Goal: Transaction & Acquisition: Subscribe to service/newsletter

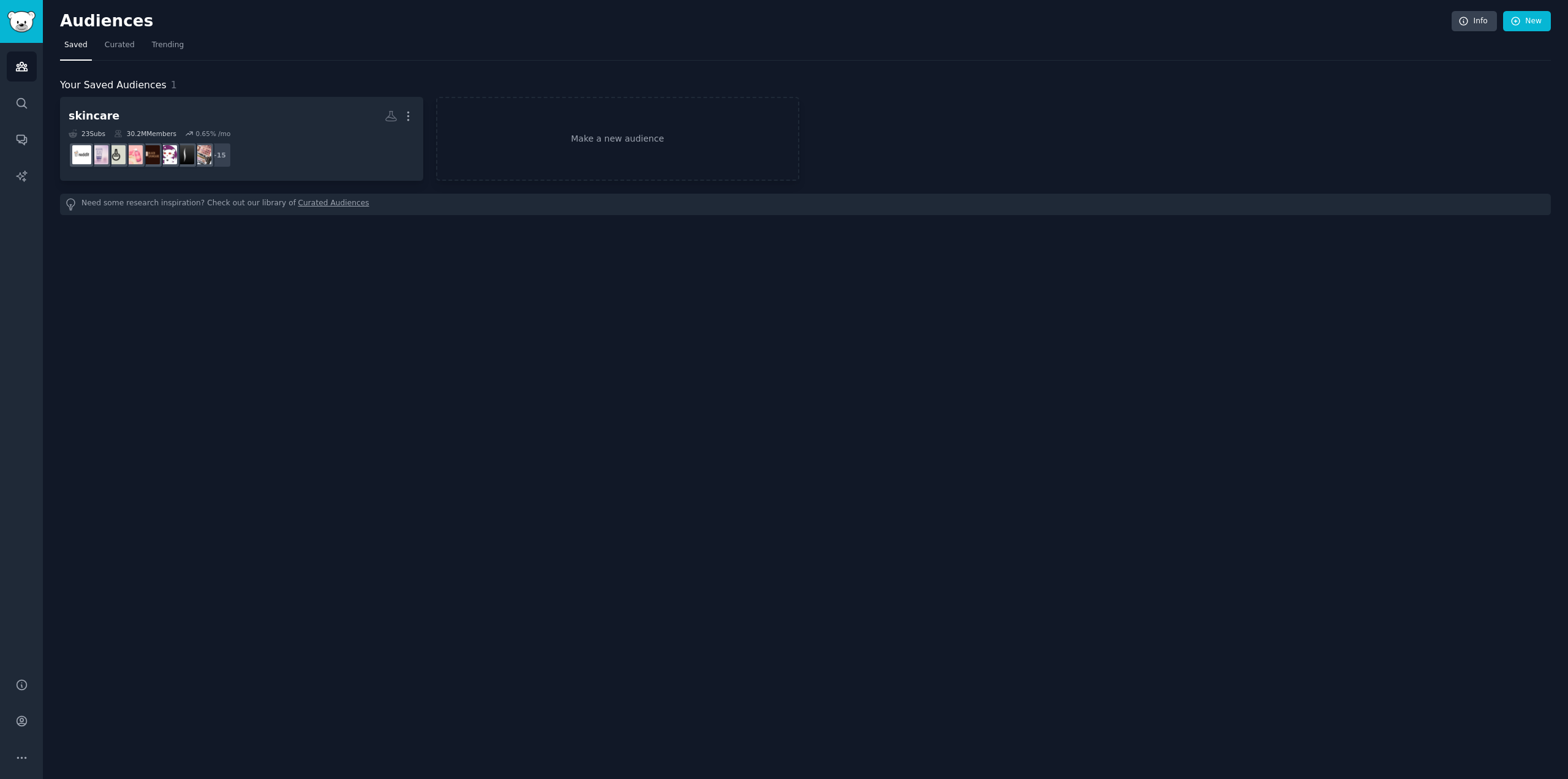
drag, startPoint x: 367, startPoint y: 403, endPoint x: 384, endPoint y: 249, distance: 154.9
click at [368, 402] on div "Audiences Info New Saved Curated Trending Your Saved Audiences 1 skincare More …" at bounding box center [805, 390] width 1525 height 779
click at [19, 724] on icon "Sidebar" at bounding box center [21, 721] width 10 height 10
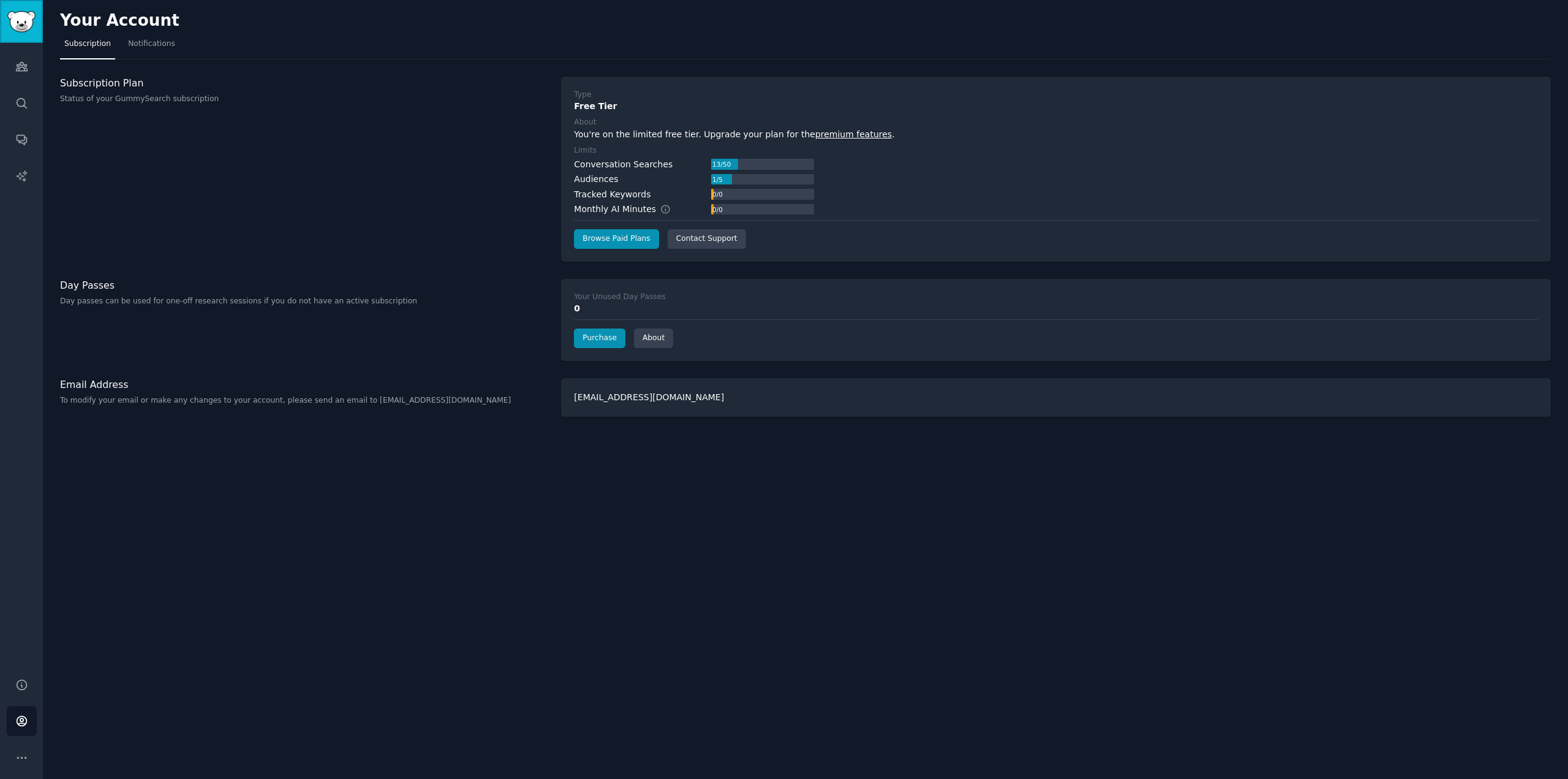
click at [6, 30] on link "Sidebar" at bounding box center [21, 21] width 43 height 43
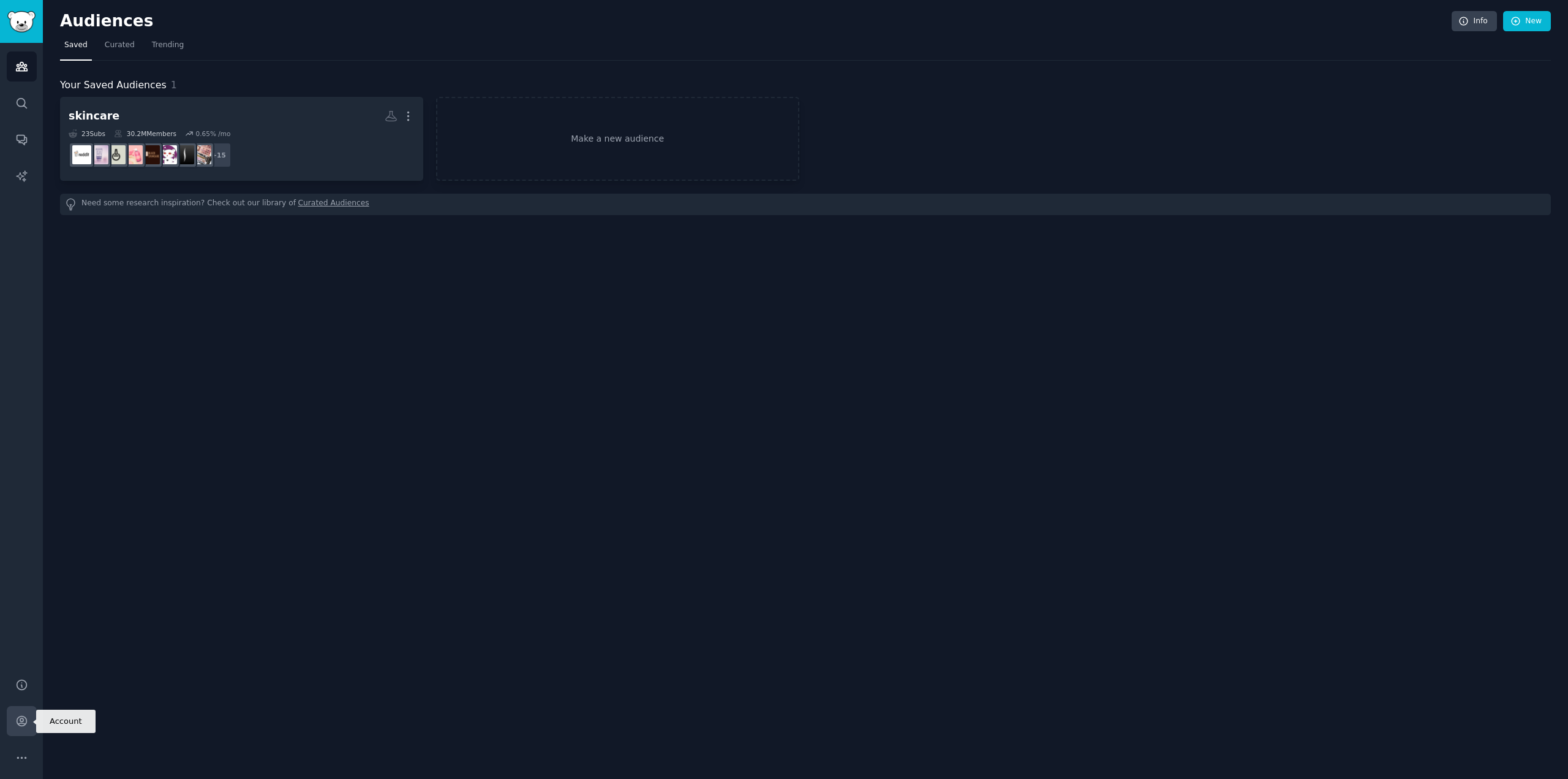
click at [16, 724] on icon "Sidebar" at bounding box center [22, 721] width 13 height 13
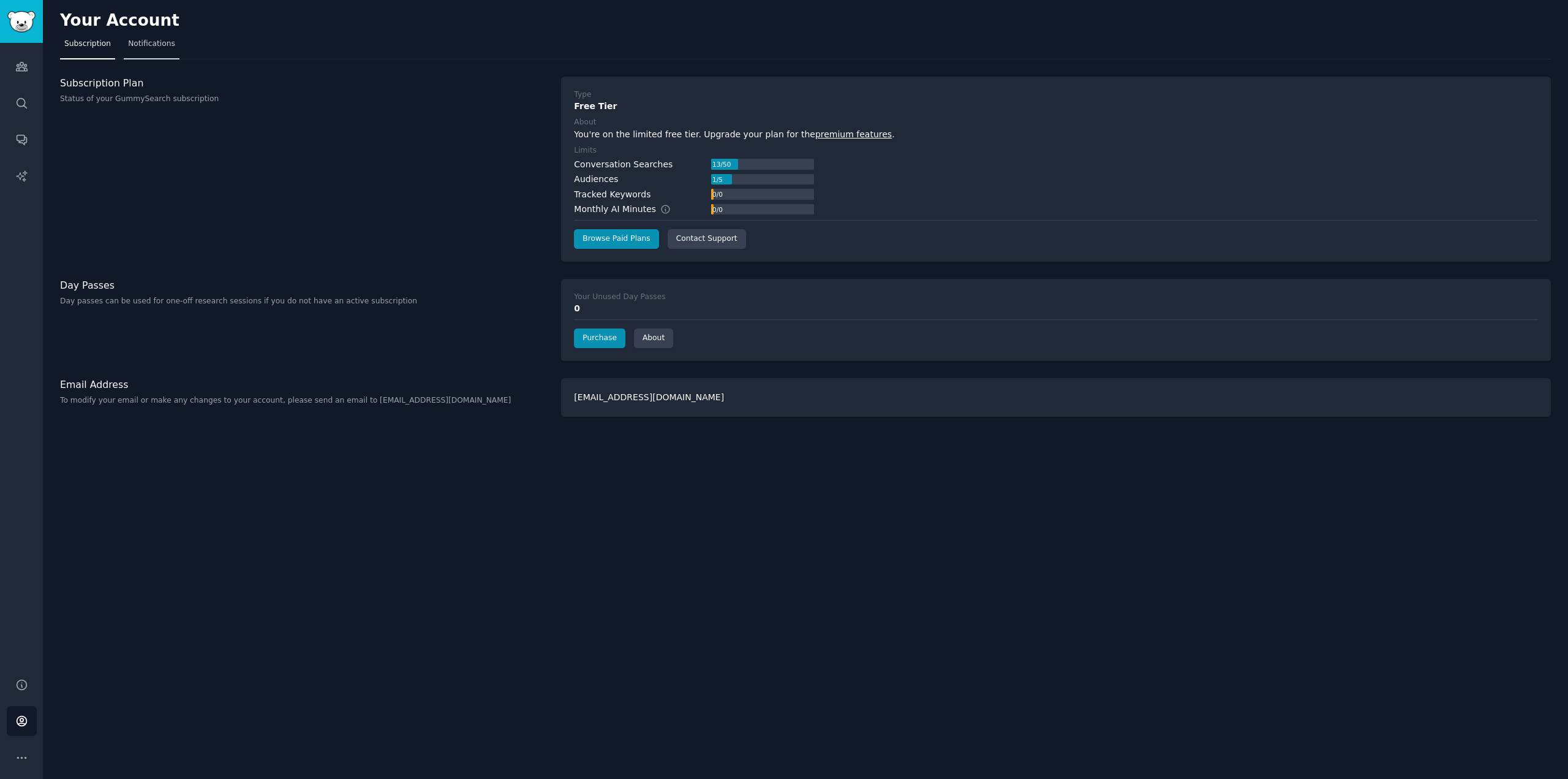
click at [167, 53] on link "Notifications" at bounding box center [151, 46] width 56 height 25
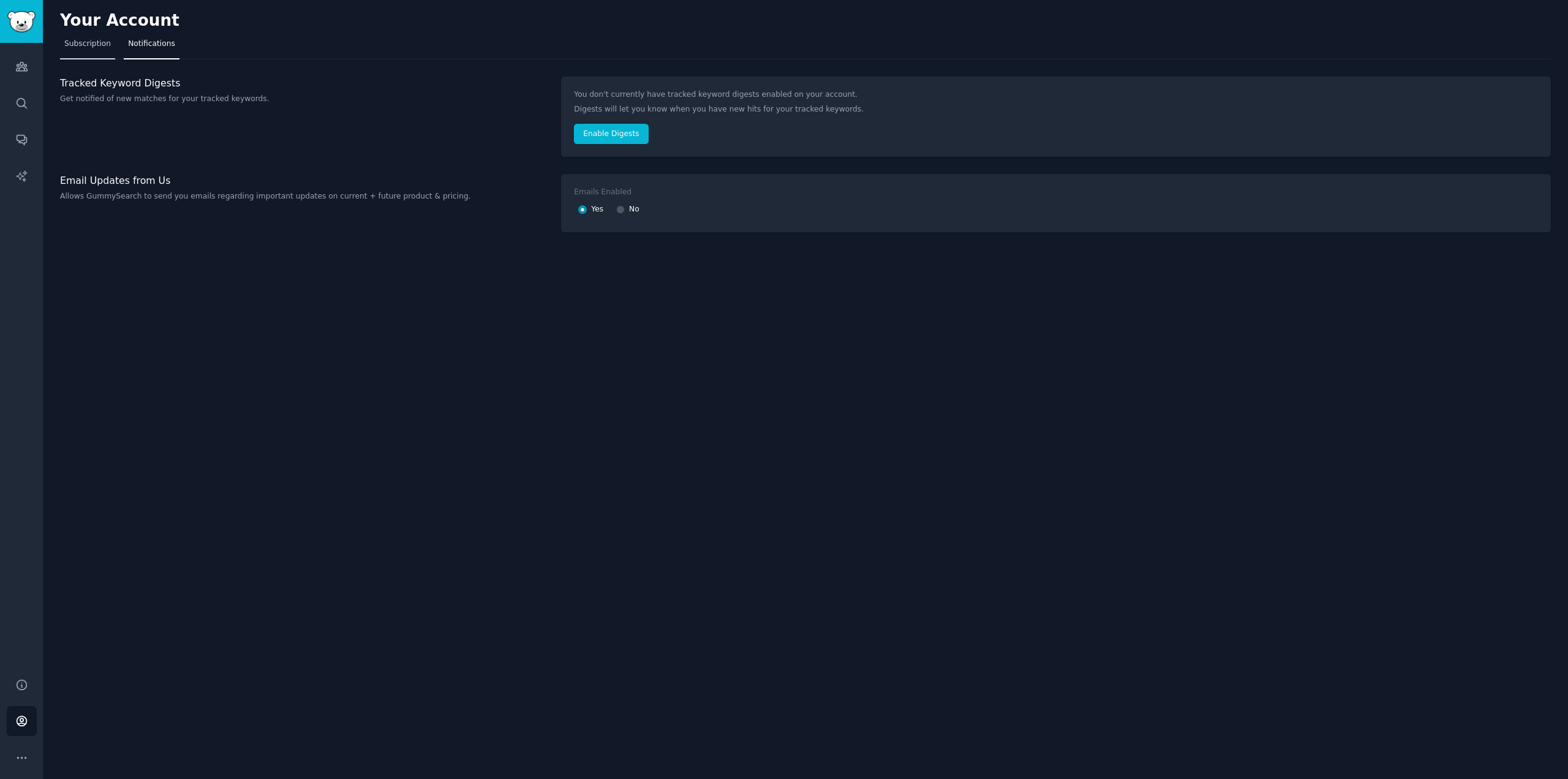
click at [108, 57] on link "Subscription" at bounding box center [87, 46] width 55 height 25
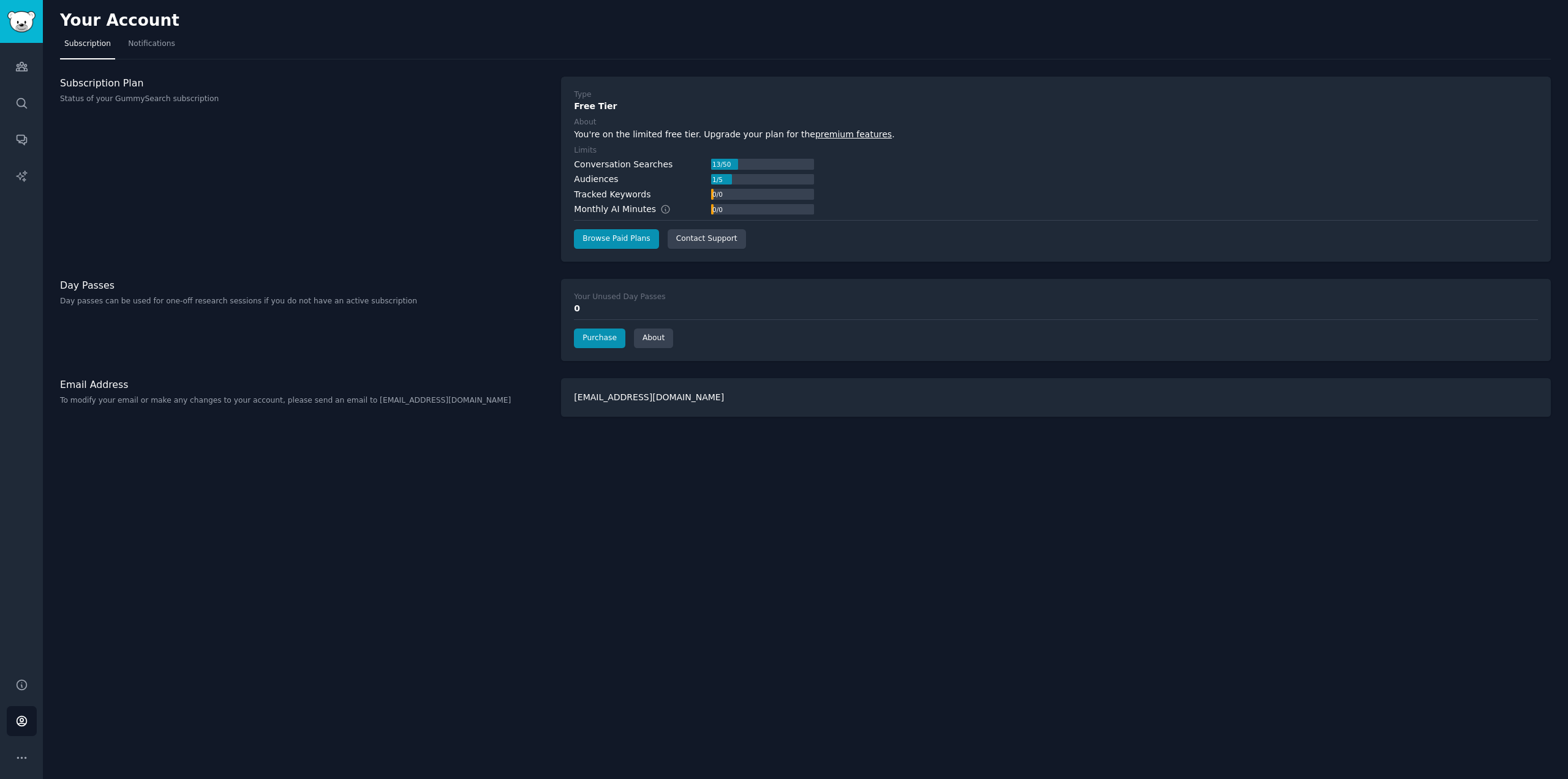
click at [643, 250] on div "Type Free Tier About You're on the limited free tier. Upgrade your plan for the…" at bounding box center [1056, 170] width 990 height 185
click at [645, 239] on link "Browse Paid Plans" at bounding box center [616, 238] width 84 height 19
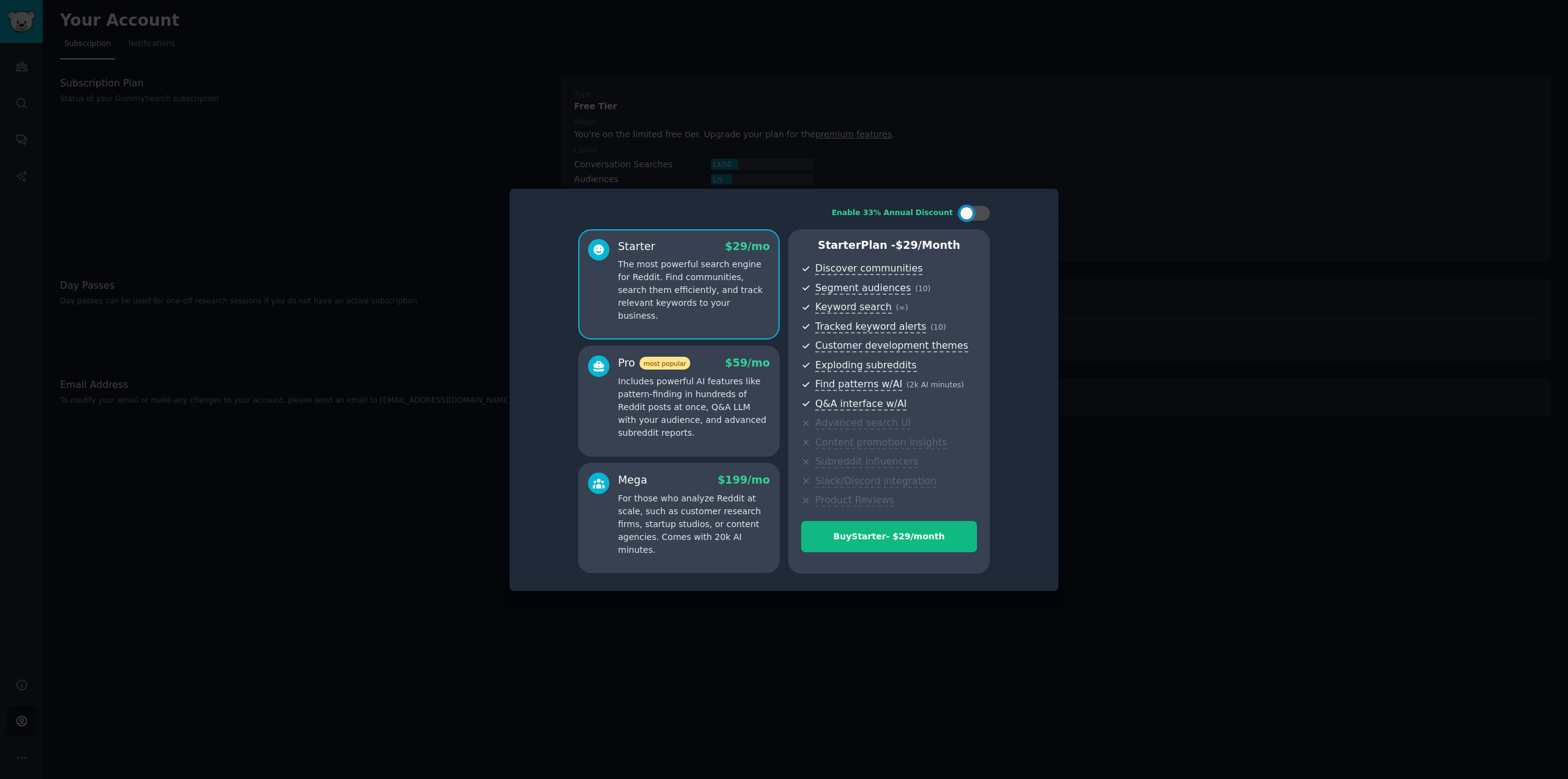
click at [707, 422] on p "Includes powerful AI features like pattern-finding in hundreds of Reddit posts …" at bounding box center [695, 406] width 152 height 64
click at [686, 282] on p "The most powerful search engine for Reddit. Find communities, search them effic…" at bounding box center [695, 289] width 152 height 64
click at [673, 420] on p "Includes powerful AI features like pattern-finding in hundreds of Reddit posts …" at bounding box center [695, 406] width 152 height 64
click at [645, 270] on p "The most powerful search engine for Reddit. Find communities, search them effic…" at bounding box center [695, 289] width 152 height 64
click at [711, 392] on p "Includes powerful AI features like pattern-finding in hundreds of Reddit posts …" at bounding box center [695, 406] width 152 height 64
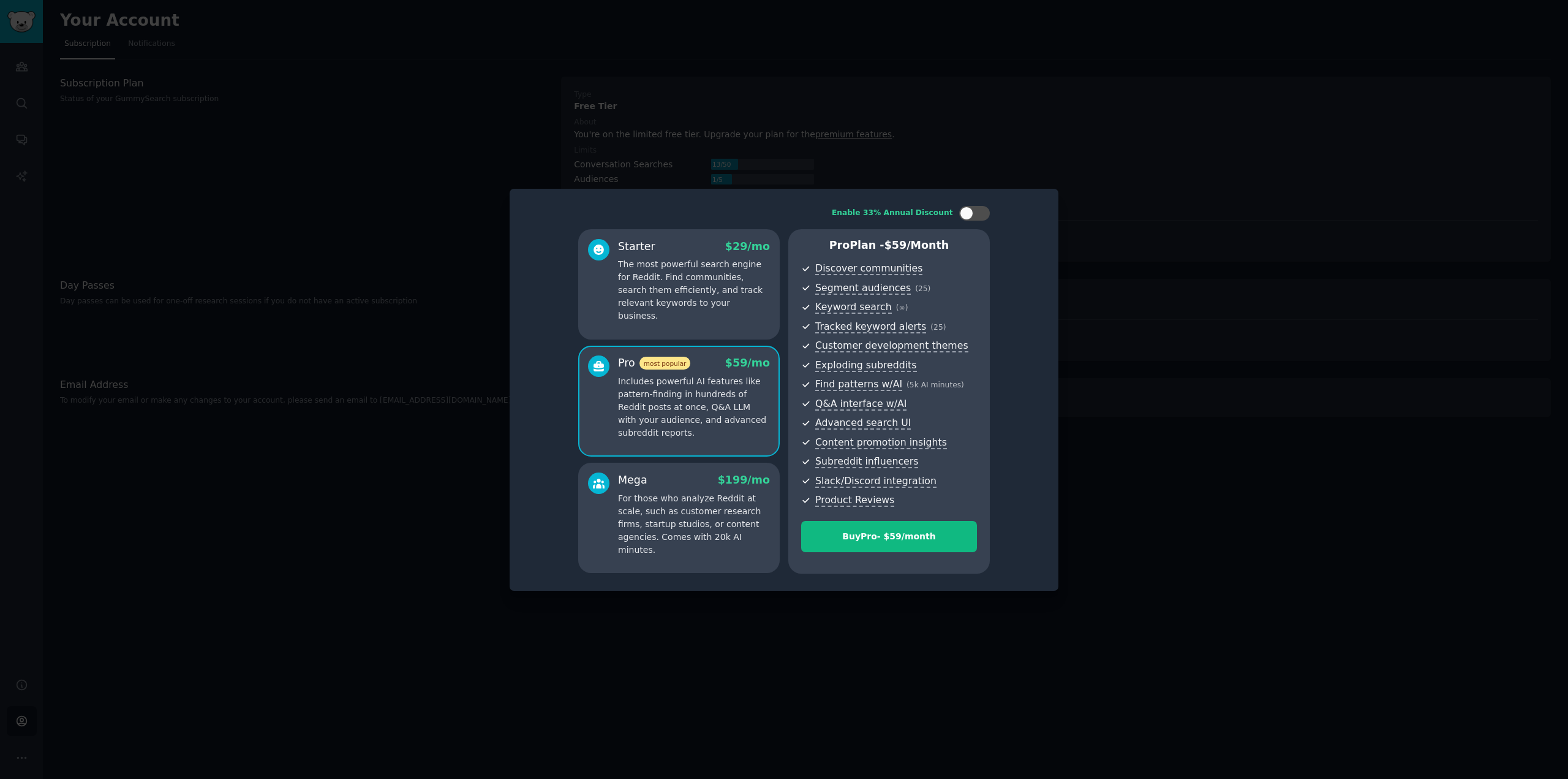
click at [708, 302] on p "The most powerful search engine for Reddit. Find communities, search them effic…" at bounding box center [695, 289] width 152 height 64
click at [742, 376] on p "Includes powerful AI features like pattern-finding in hundreds of Reddit posts …" at bounding box center [695, 406] width 152 height 64
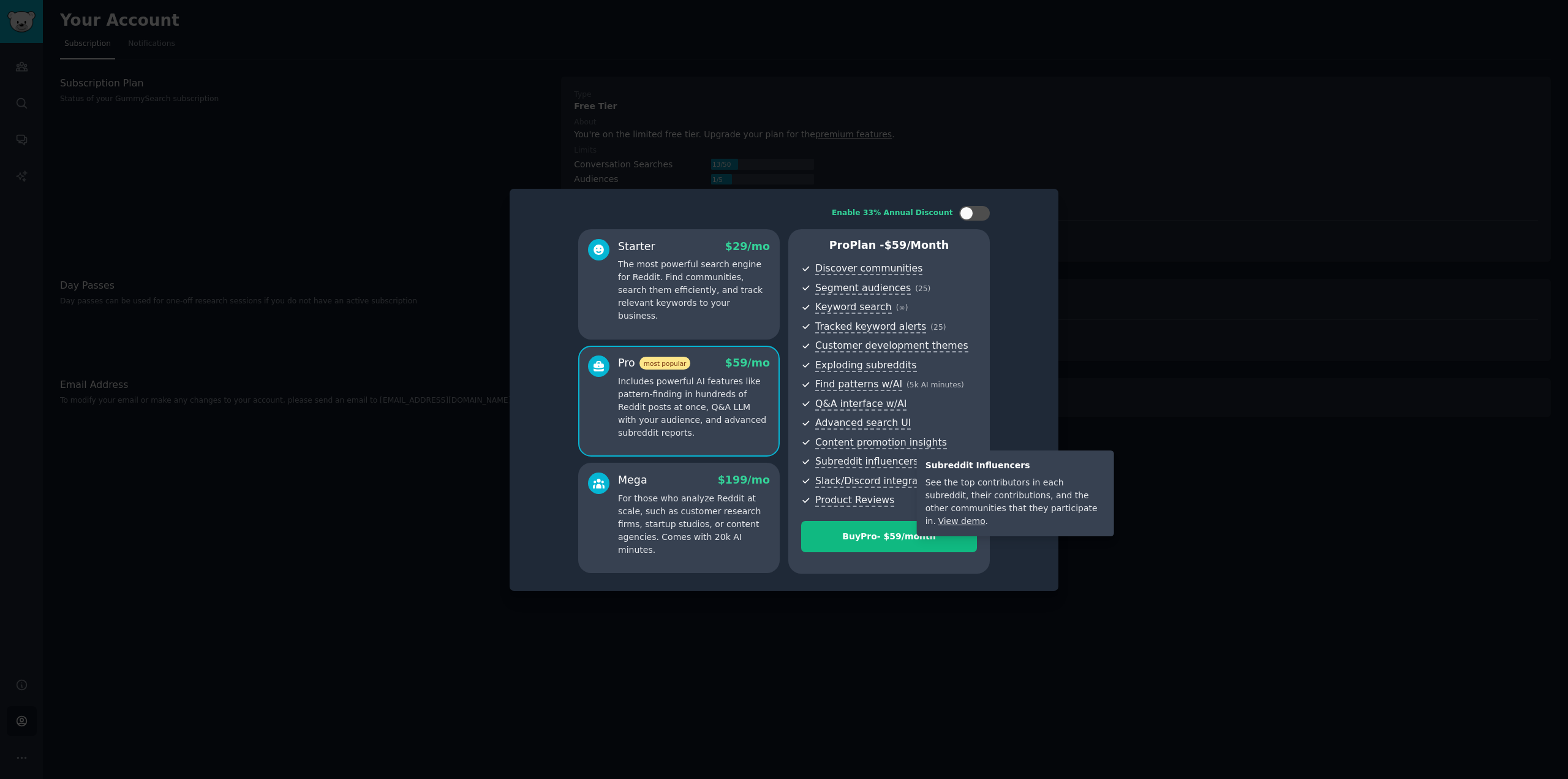
click at [872, 466] on span "Subreddit influencers" at bounding box center [866, 462] width 103 height 13
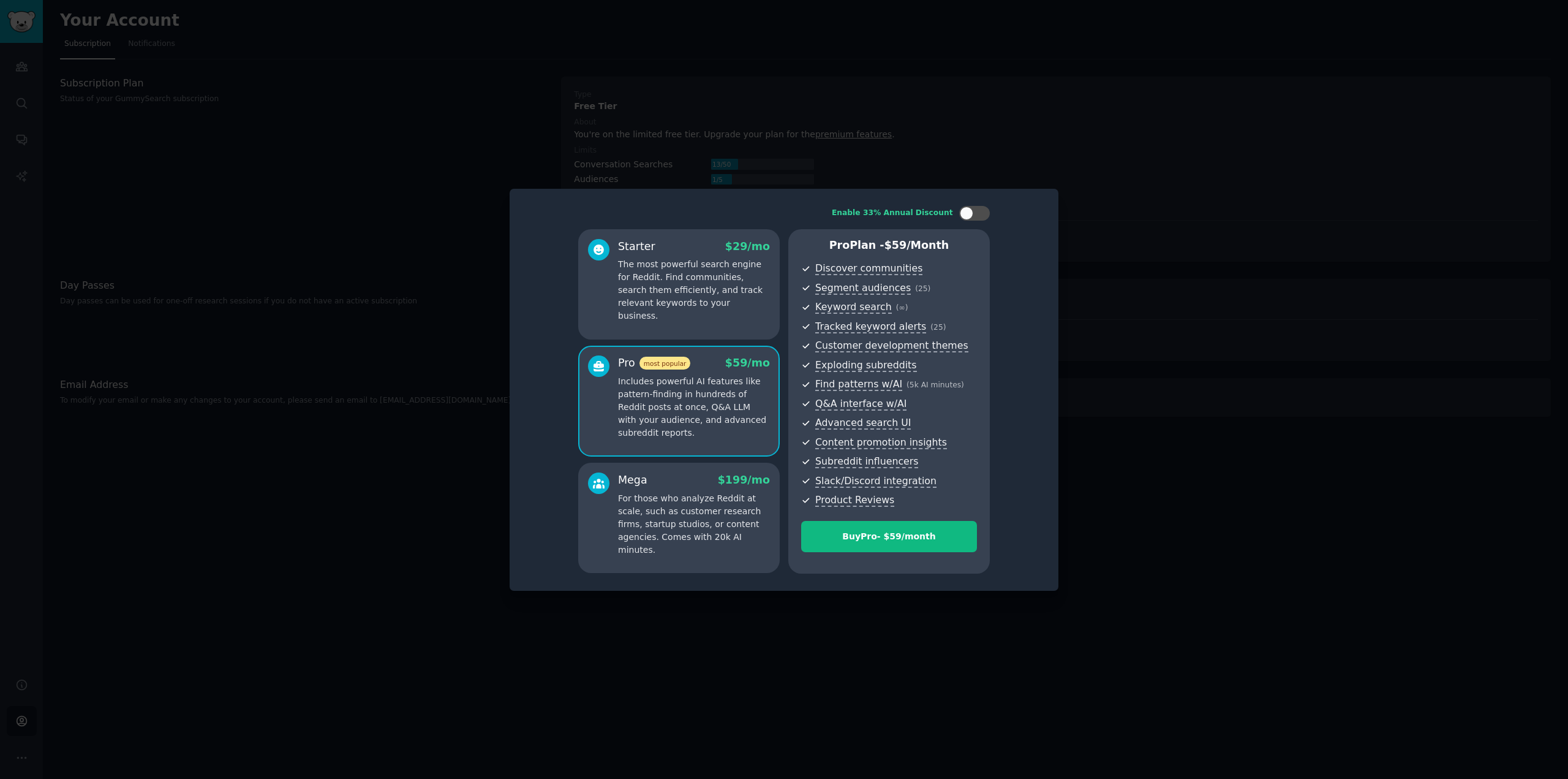
click at [728, 301] on p "The most powerful search engine for Reddit. Find communities, search them effic…" at bounding box center [695, 289] width 152 height 64
drag, startPoint x: 449, startPoint y: 201, endPoint x: 427, endPoint y: 196, distance: 22.6
click at [449, 201] on div at bounding box center [784, 390] width 1568 height 779
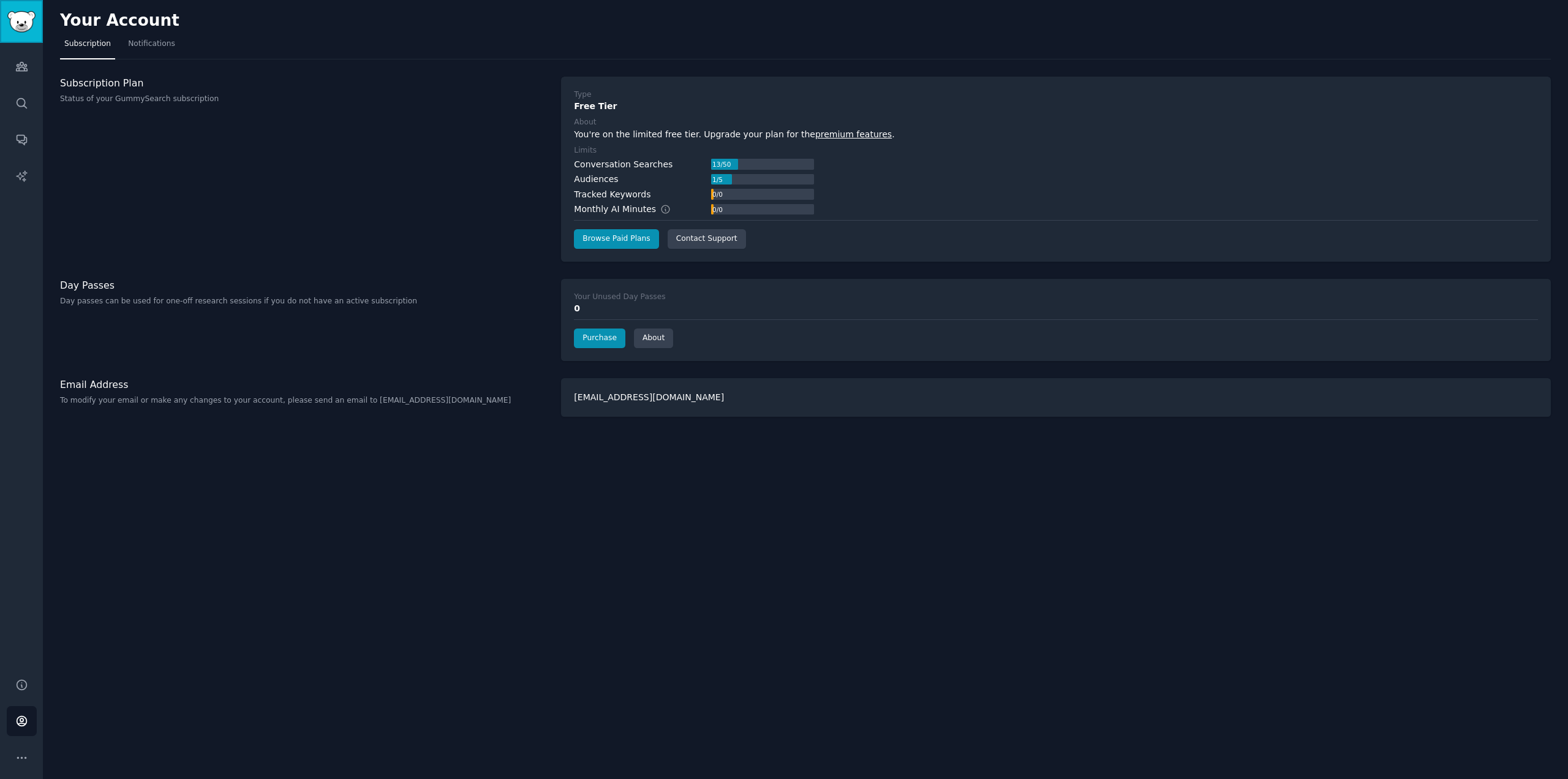
click at [35, 29] on img "Sidebar" at bounding box center [21, 21] width 28 height 21
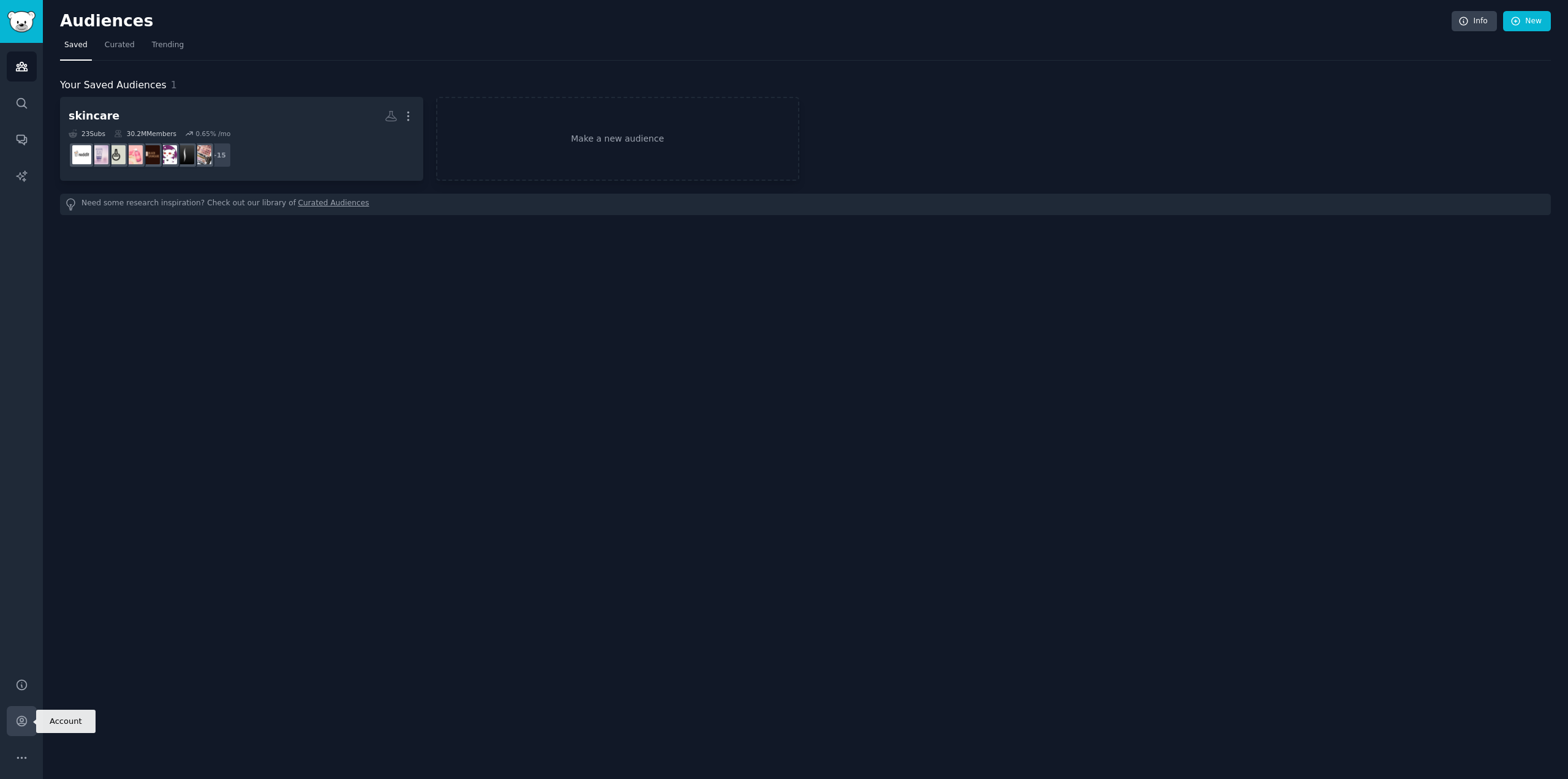
click at [26, 722] on icon "Sidebar" at bounding box center [21, 721] width 10 height 10
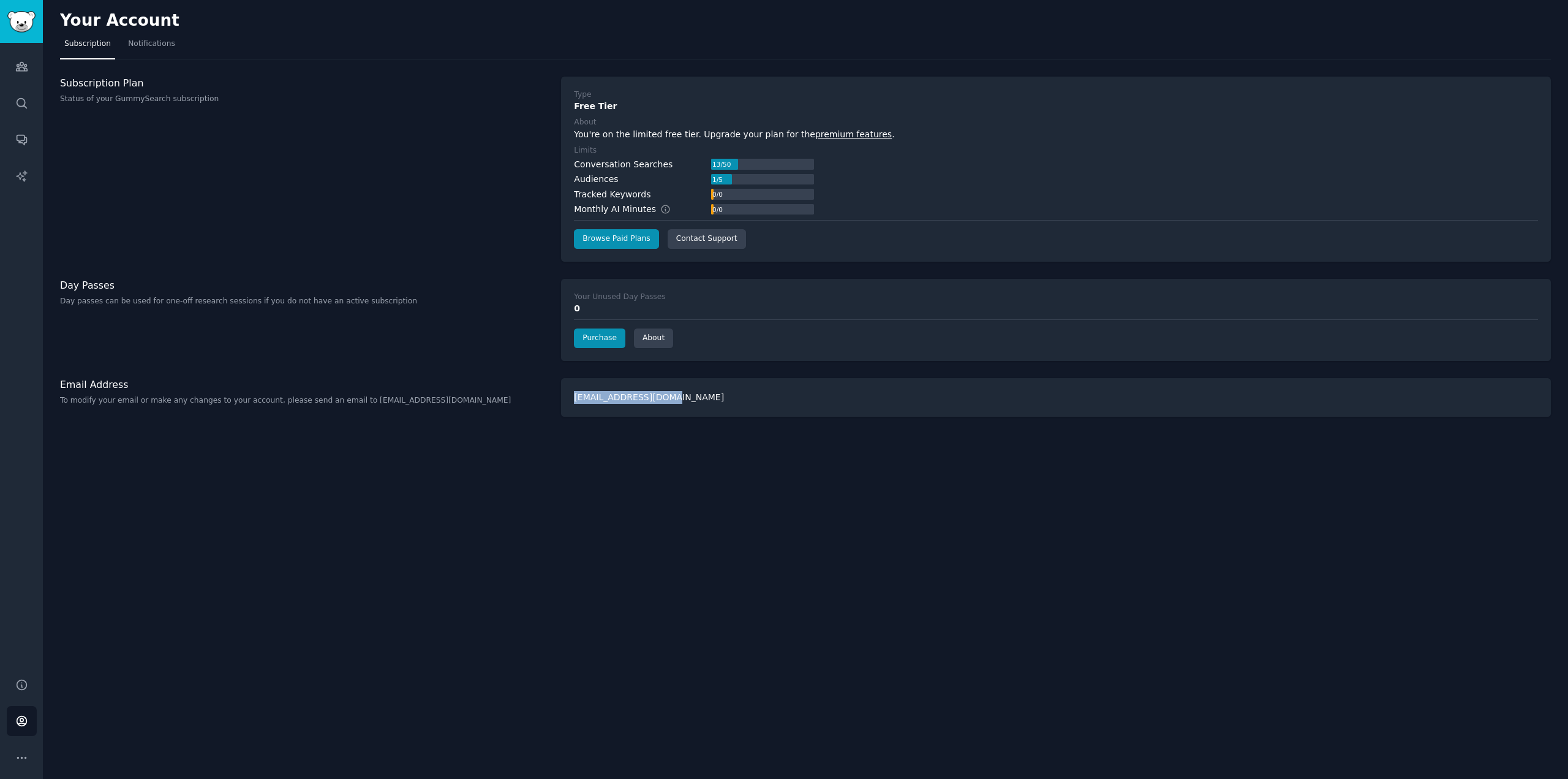
drag, startPoint x: 707, startPoint y: 394, endPoint x: 559, endPoint y: 403, distance: 148.3
click at [559, 403] on div "Email Address To modify your email or make any changes to your account, please …" at bounding box center [806, 398] width 1491 height 39
copy div "[EMAIL_ADDRESS][DOMAIN_NAME]"
click at [609, 421] on div "Your Account Subscription Notifications Subscription Plan Status of your GummyS…" at bounding box center [805, 390] width 1525 height 779
click at [383, 410] on div "Email Address To modify your email or make any changes to your account, please …" at bounding box center [304, 398] width 489 height 39
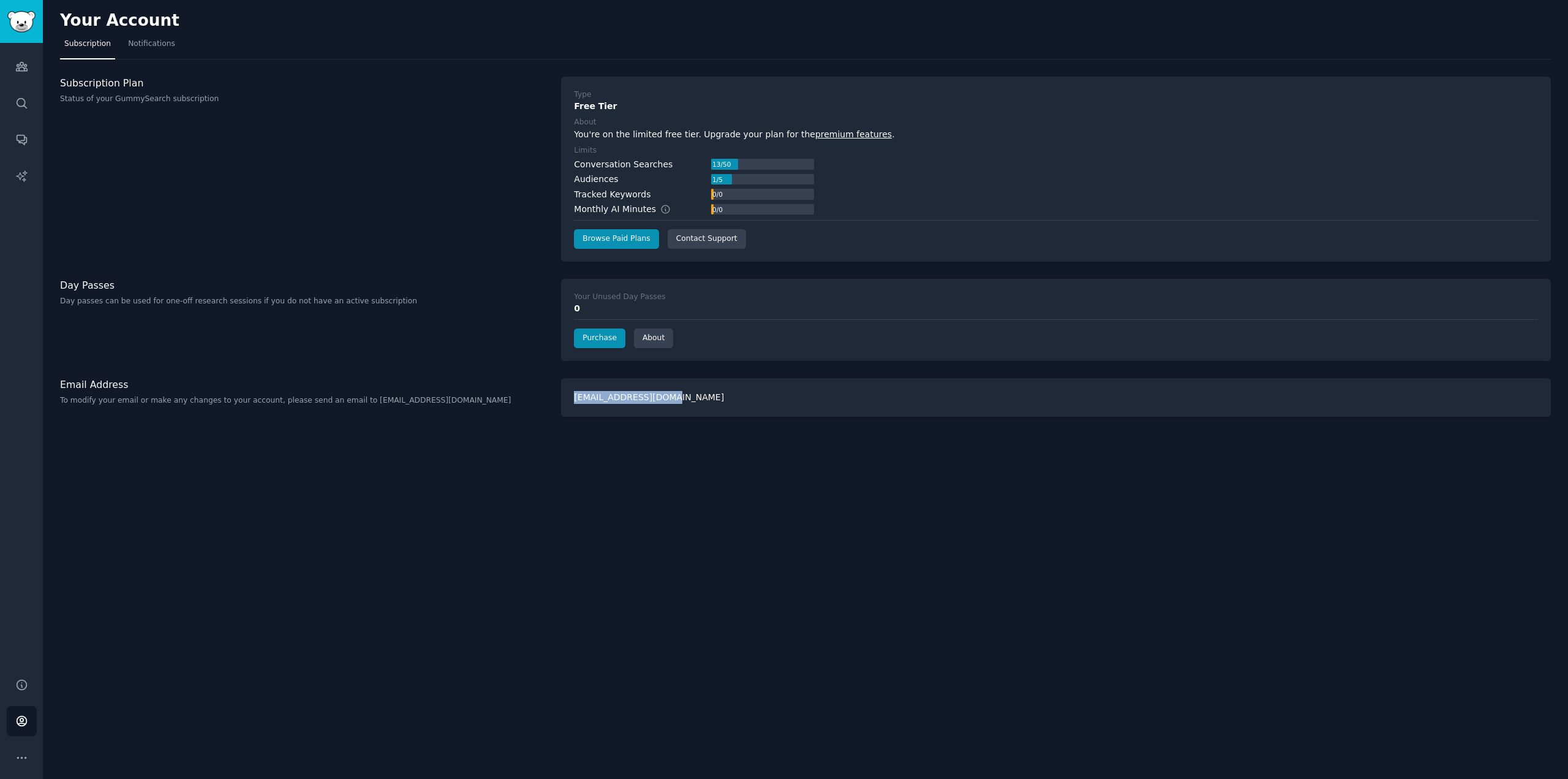
drag, startPoint x: 699, startPoint y: 403, endPoint x: 559, endPoint y: 407, distance: 140.1
click at [559, 407] on div "Email Address To modify your email or make any changes to your account, please …" at bounding box center [806, 398] width 1491 height 39
click at [634, 247] on link "Browse Paid Plans" at bounding box center [616, 238] width 84 height 19
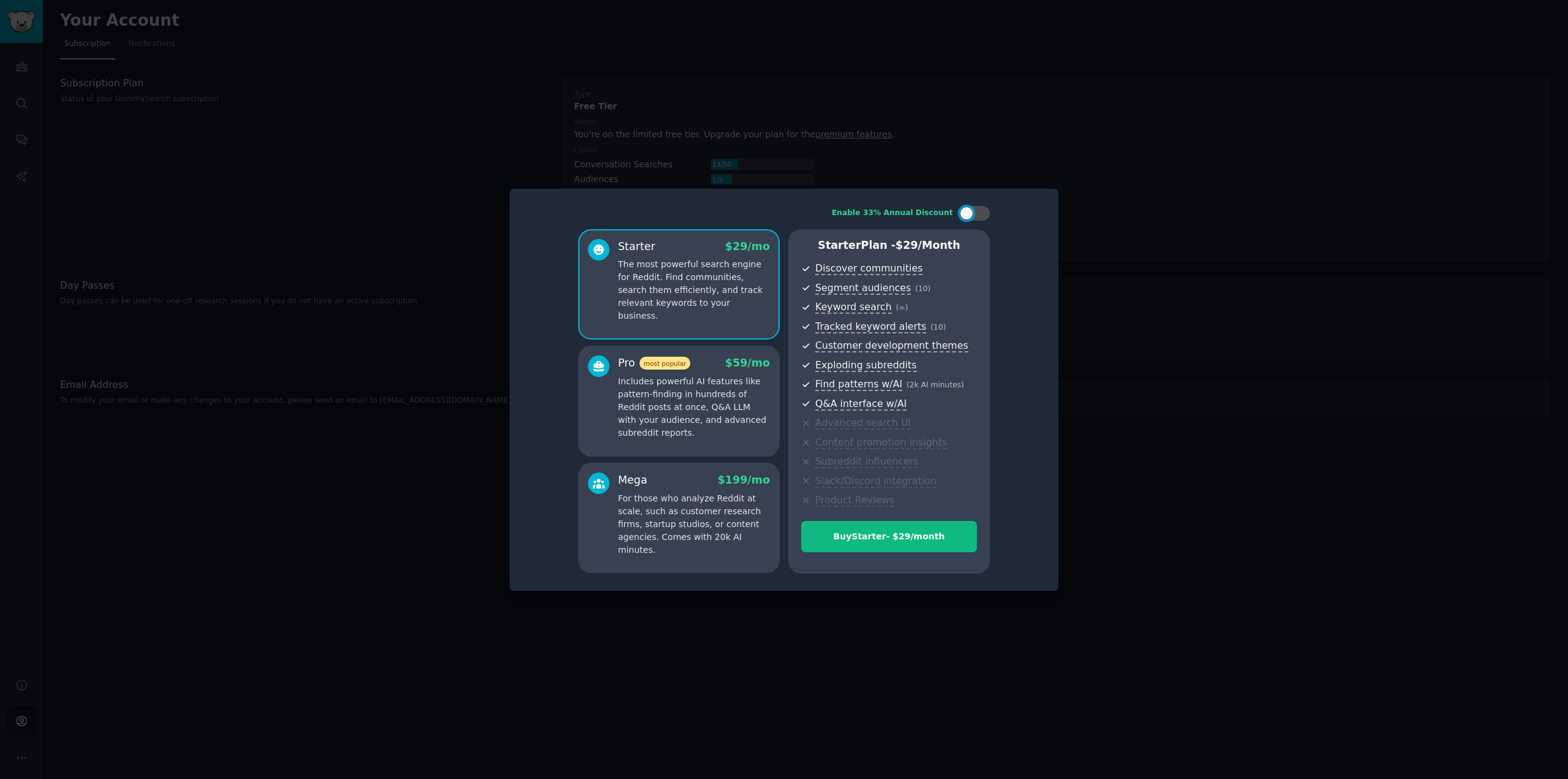
click at [737, 422] on p "Includes powerful AI features like pattern-finding in hundreds of Reddit posts …" at bounding box center [695, 406] width 152 height 64
click at [723, 306] on p "The most powerful search engine for Reddit. Find communities, search them effic…" at bounding box center [695, 289] width 152 height 64
click at [733, 393] on p "Includes powerful AI features like pattern-finding in hundreds of Reddit posts …" at bounding box center [695, 406] width 152 height 64
click at [972, 209] on div at bounding box center [975, 213] width 31 height 15
click at [743, 295] on p "The most powerful search engine for Reddit. Find communities, search them effic…" at bounding box center [695, 289] width 152 height 64
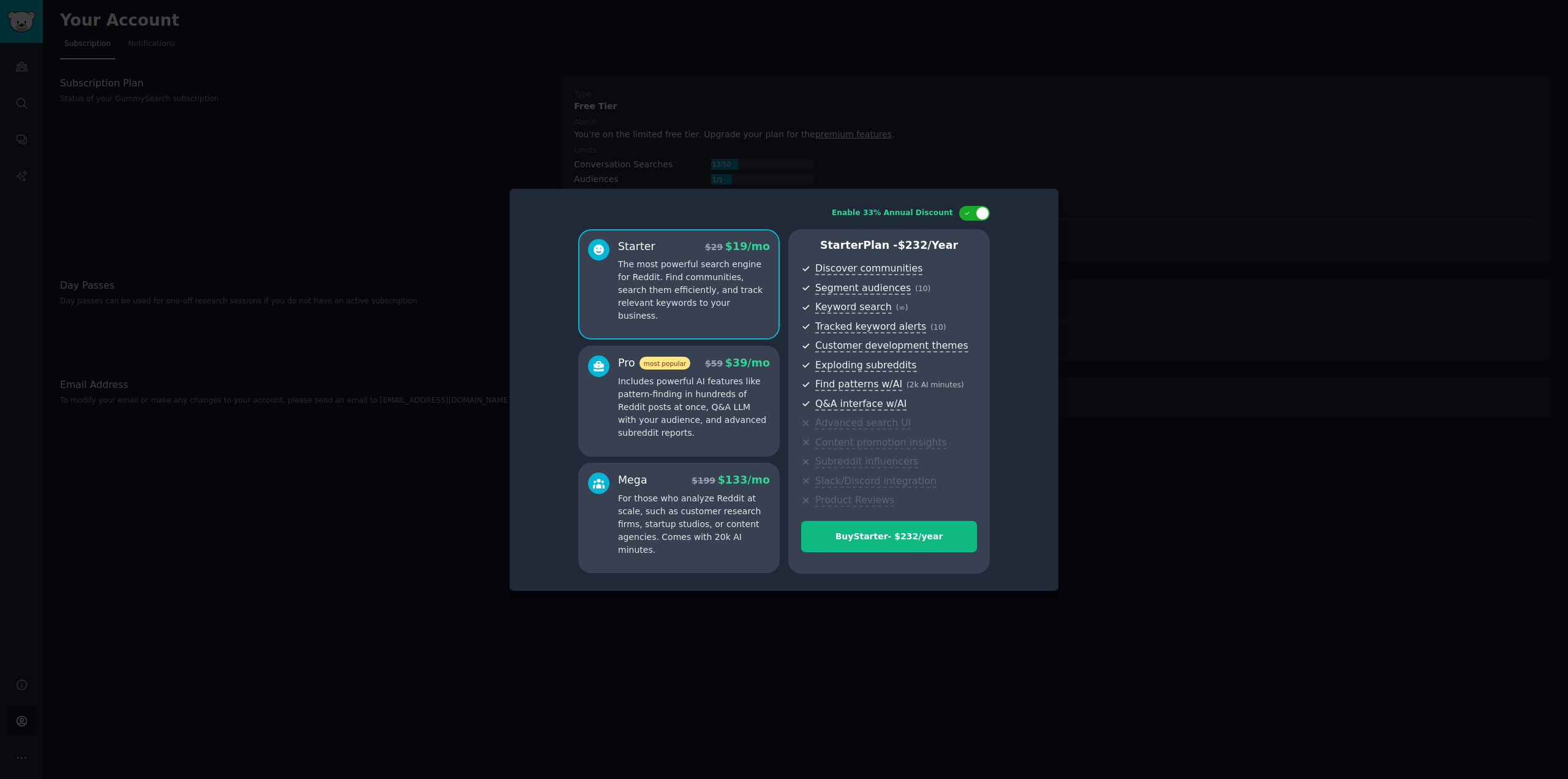
click at [745, 389] on p "Includes powerful AI features like pattern-finding in hundreds of Reddit posts …" at bounding box center [695, 406] width 152 height 64
click at [710, 492] on p "For those who analyze Reddit at scale, such as customer research firms, startup…" at bounding box center [695, 524] width 152 height 64
click at [716, 417] on p "Includes powerful AI features like pattern-finding in hundreds of Reddit posts …" at bounding box center [695, 406] width 152 height 64
click at [972, 218] on div at bounding box center [975, 213] width 31 height 15
click at [746, 286] on p "The most powerful search engine for Reddit. Find communities, search them effic…" at bounding box center [695, 289] width 152 height 64
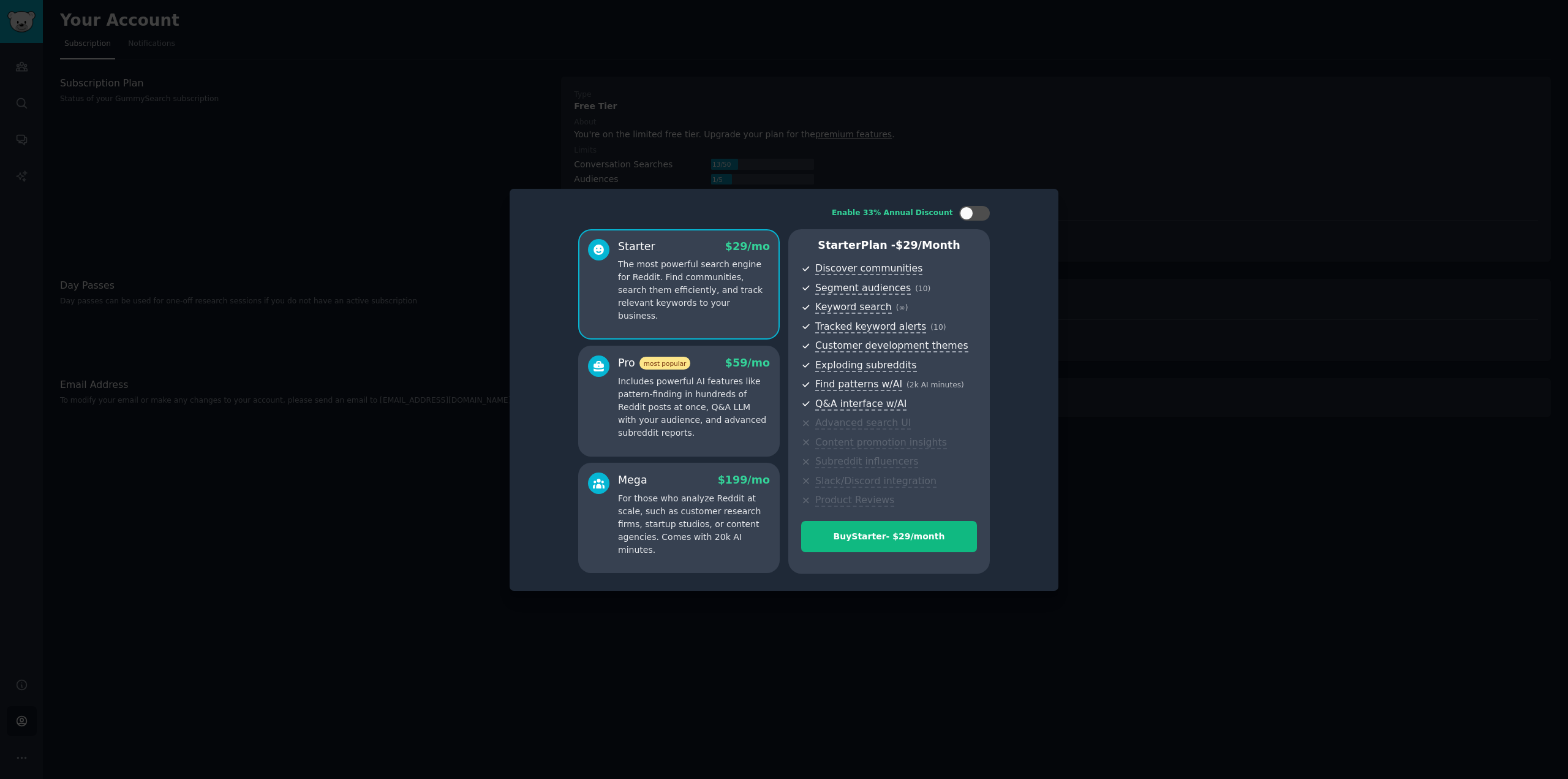
click at [753, 391] on p "Includes powerful AI features like pattern-finding in hundreds of Reddit posts …" at bounding box center [695, 406] width 152 height 64
click at [974, 208] on div at bounding box center [975, 213] width 31 height 15
click at [967, 212] on icon at bounding box center [967, 213] width 6 height 6
checkbox input "false"
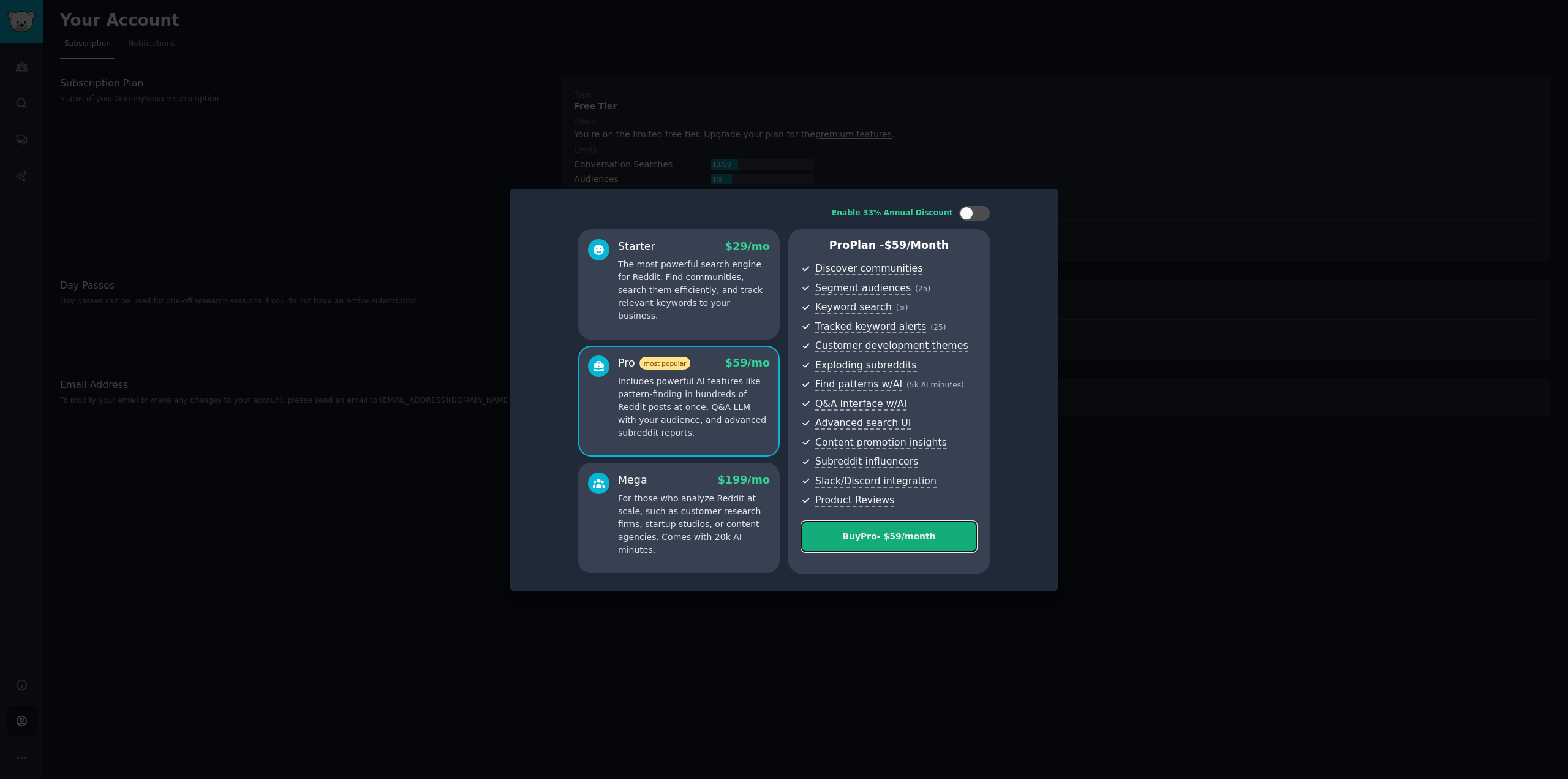
click at [865, 544] on button "Buy Pro - $ 59 /month" at bounding box center [889, 537] width 176 height 32
